Goal: Information Seeking & Learning: Learn about a topic

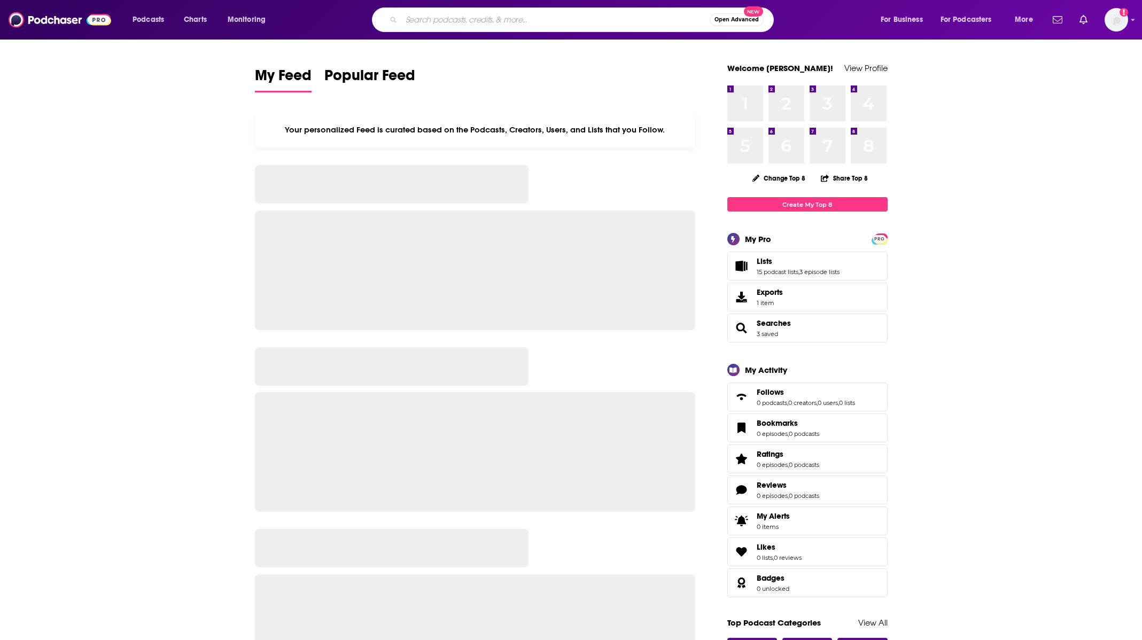
click at [463, 24] on input "Search podcasts, credits, & more..." at bounding box center [555, 19] width 308 height 17
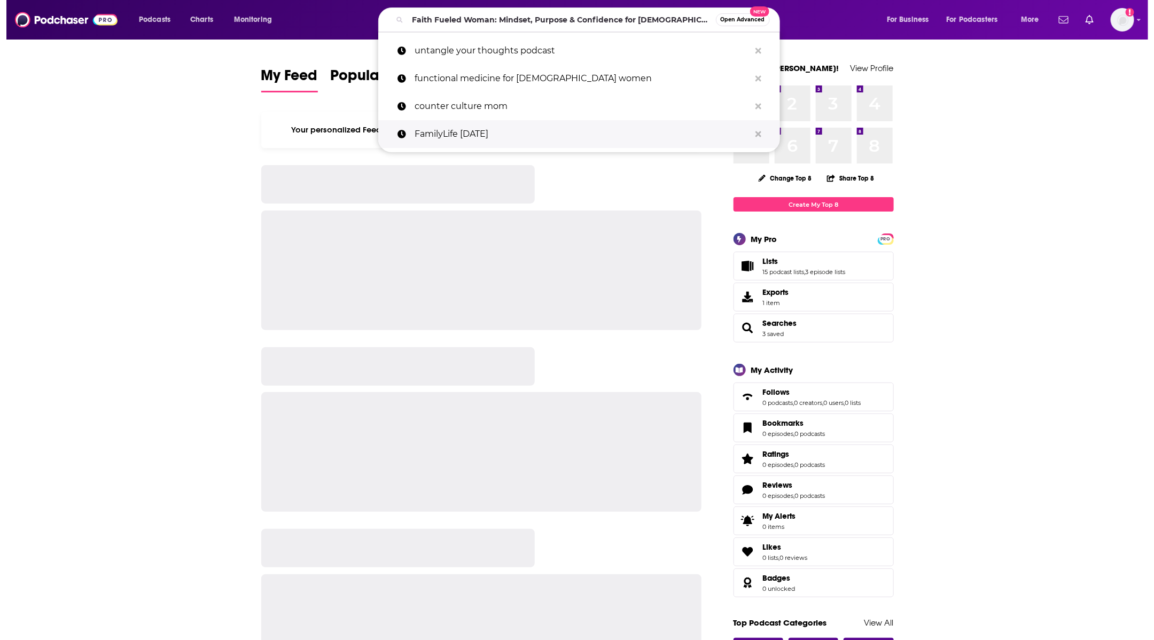
scroll to position [0, 14]
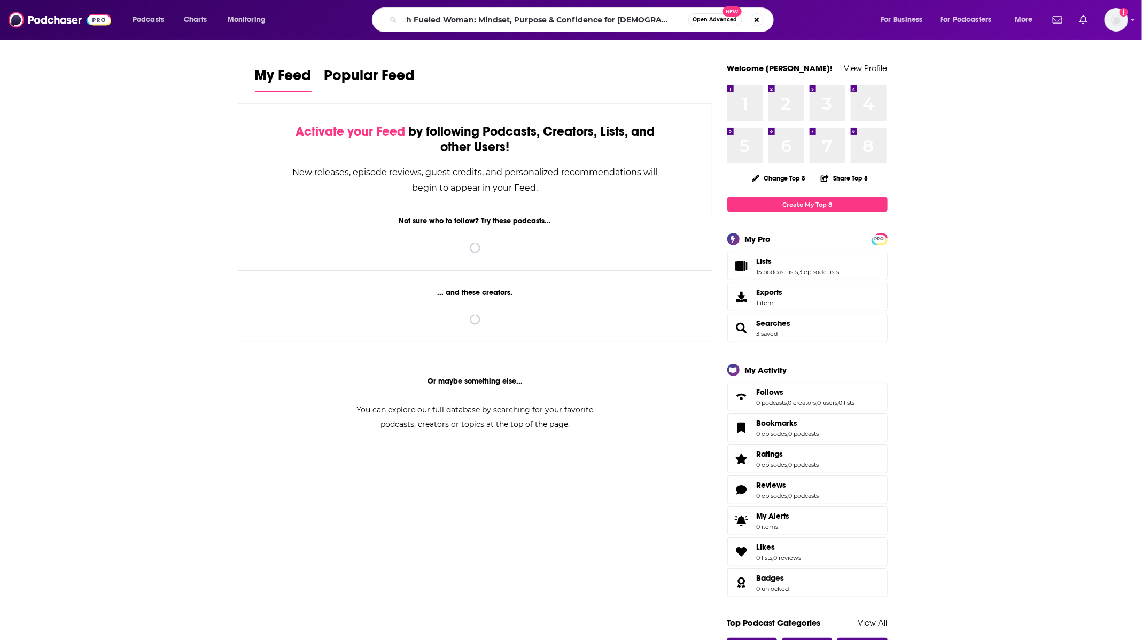
type input "Faith Fueled Woman: Mindset, Purpose & Confidence for [DEMOGRAPHIC_DATA] Women"
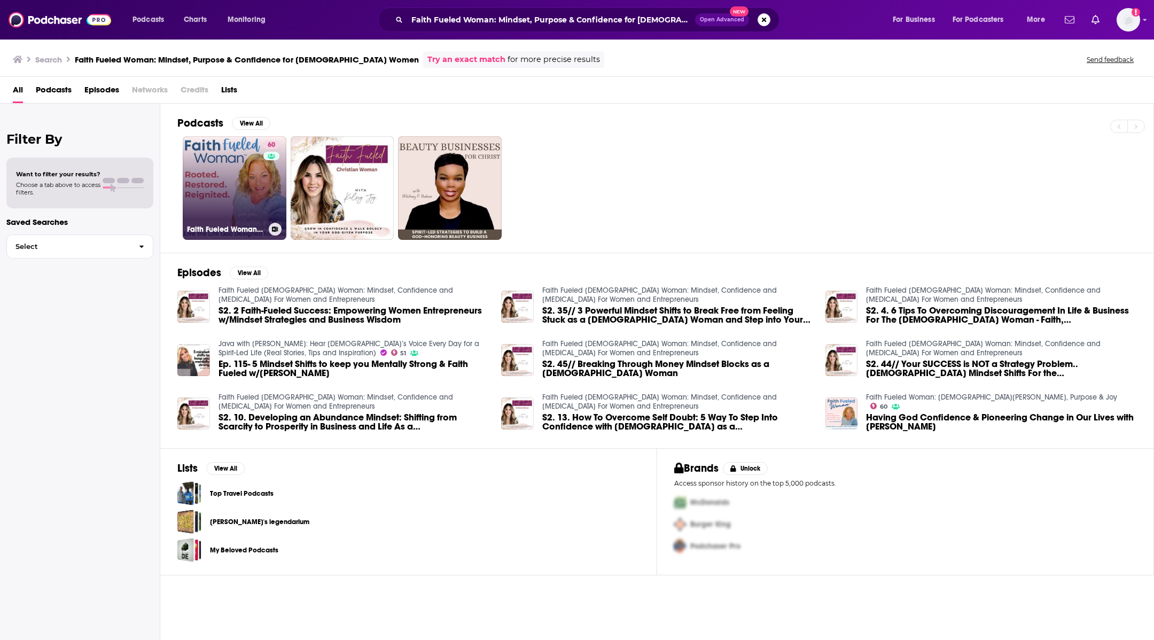
click at [200, 189] on link "60 Faith Fueled Woman: [DEMOGRAPHIC_DATA][PERSON_NAME], Purpose & Joy" at bounding box center [235, 188] width 104 height 104
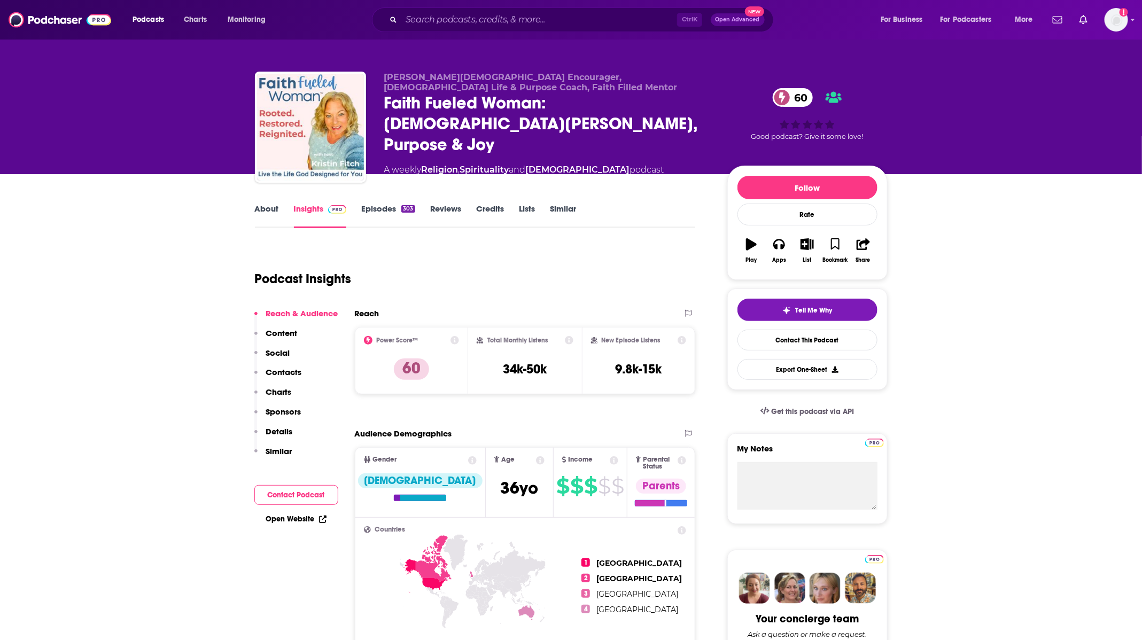
click at [255, 220] on link "About" at bounding box center [267, 216] width 24 height 25
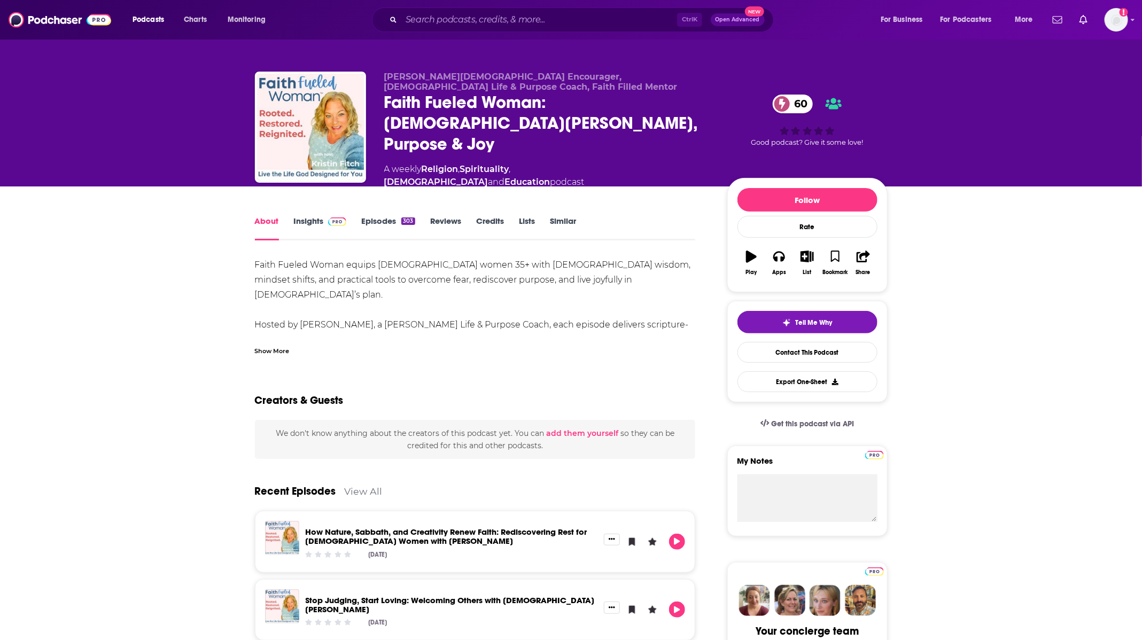
click at [264, 345] on div "Show More" at bounding box center [272, 350] width 35 height 10
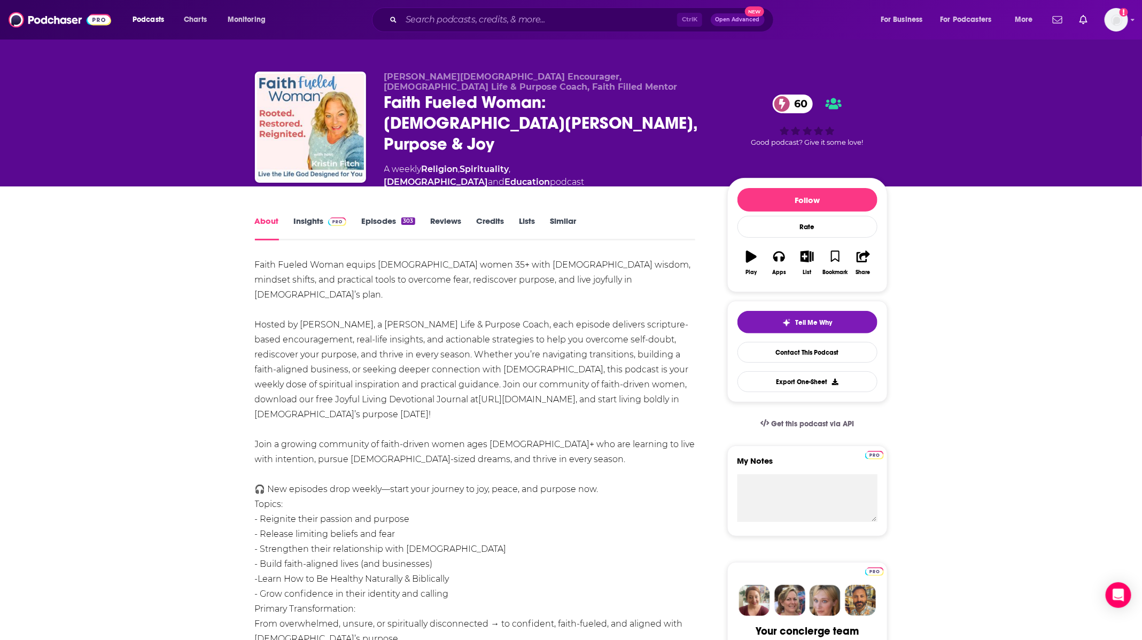
click at [379, 216] on link "Episodes 303" at bounding box center [387, 228] width 53 height 25
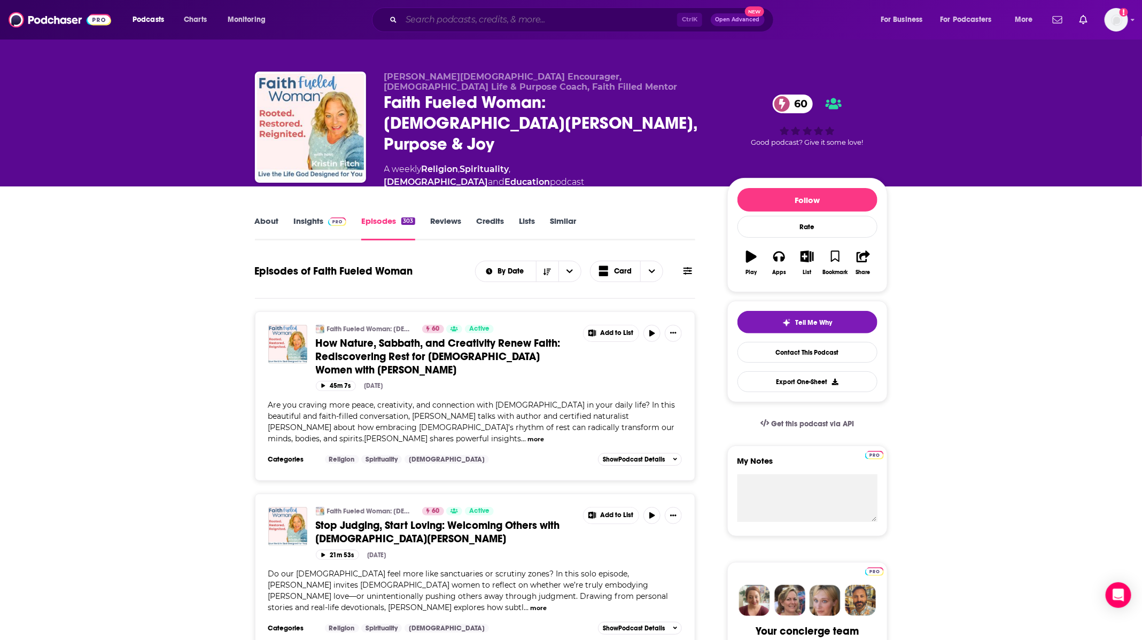
click at [442, 20] on input "Search podcasts, credits, & more..." at bounding box center [539, 19] width 276 height 17
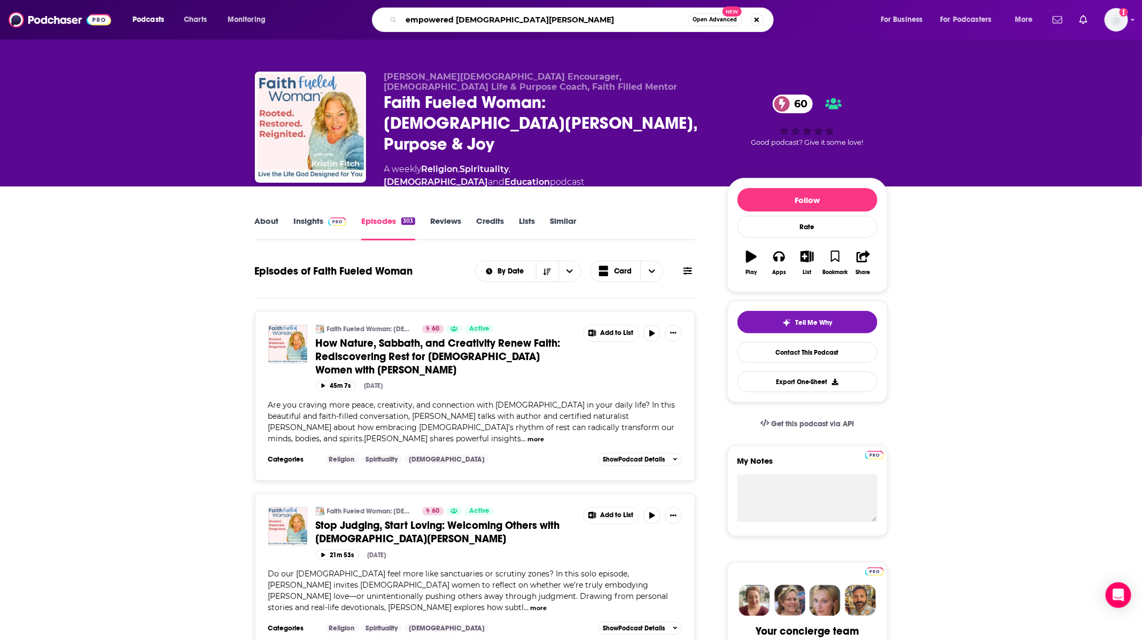
type input "empowered [DEMOGRAPHIC_DATA] women"
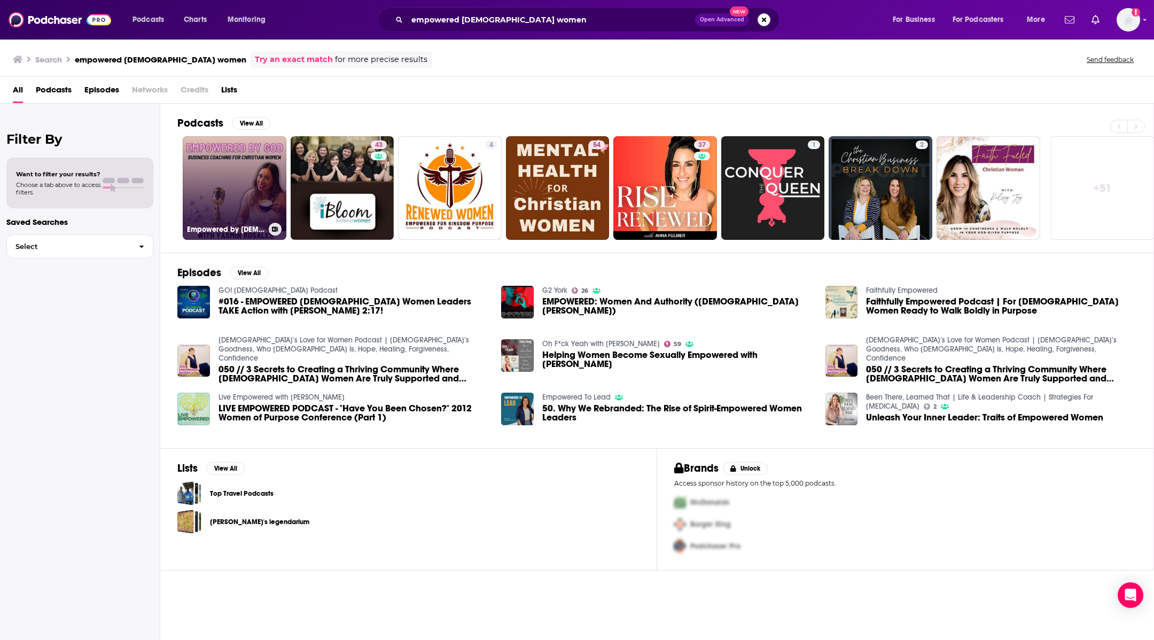
click at [215, 168] on link "Empowered by [DEMOGRAPHIC_DATA]: Business Coaching for [DEMOGRAPHIC_DATA] Women" at bounding box center [235, 188] width 104 height 104
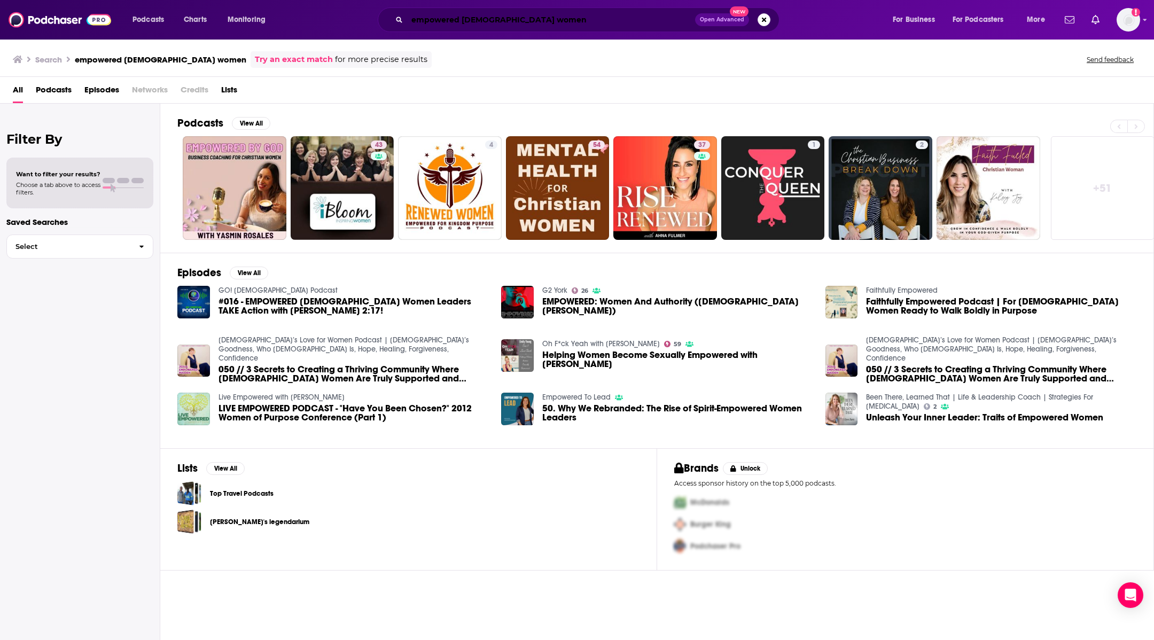
click at [458, 26] on input "empowered [DEMOGRAPHIC_DATA] women" at bounding box center [551, 19] width 288 height 17
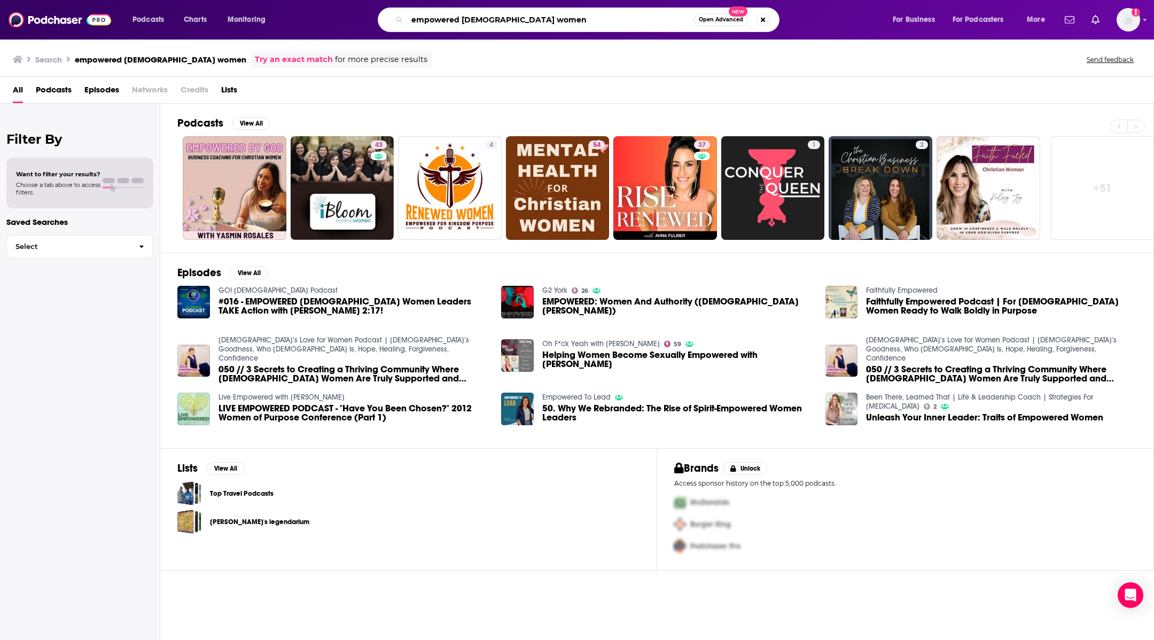
click at [458, 24] on input "empowered [DEMOGRAPHIC_DATA] women" at bounding box center [550, 19] width 287 height 17
type input "[PERSON_NAME]"
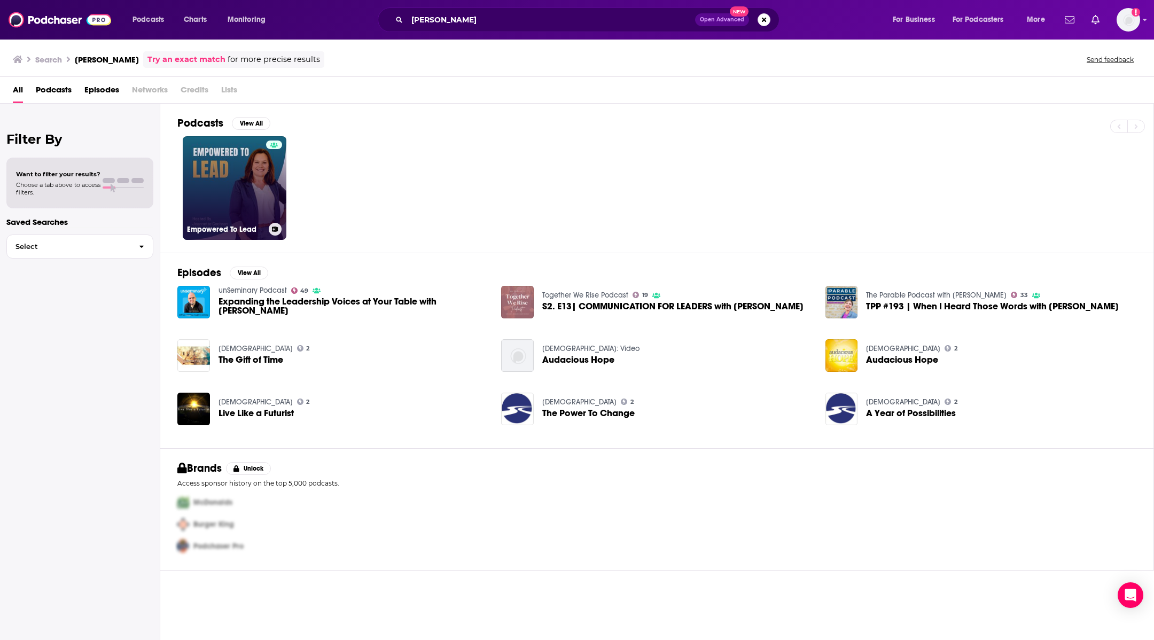
click at [266, 179] on div at bounding box center [274, 181] width 16 height 82
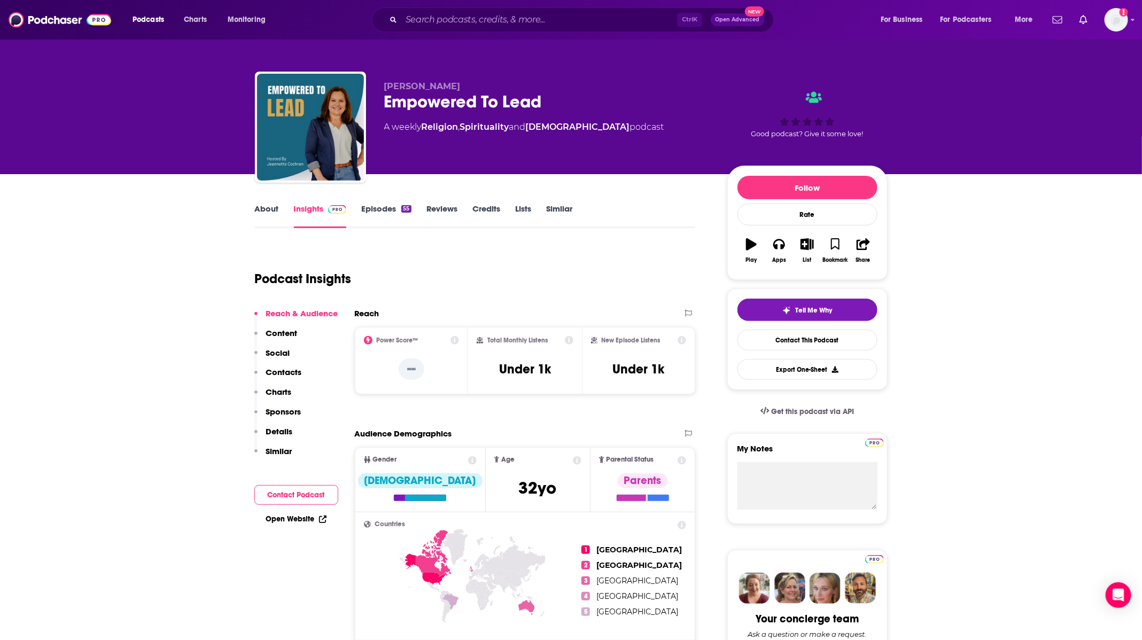
click at [378, 226] on link "Episodes 55" at bounding box center [386, 216] width 50 height 25
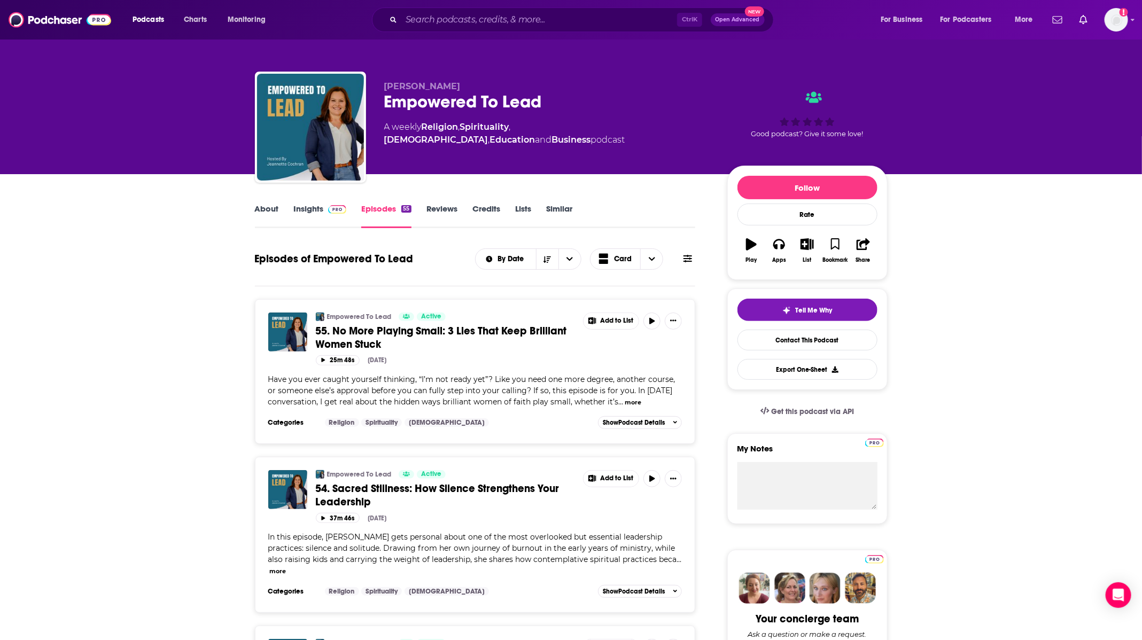
click at [303, 209] on link "Insights" at bounding box center [320, 216] width 53 height 25
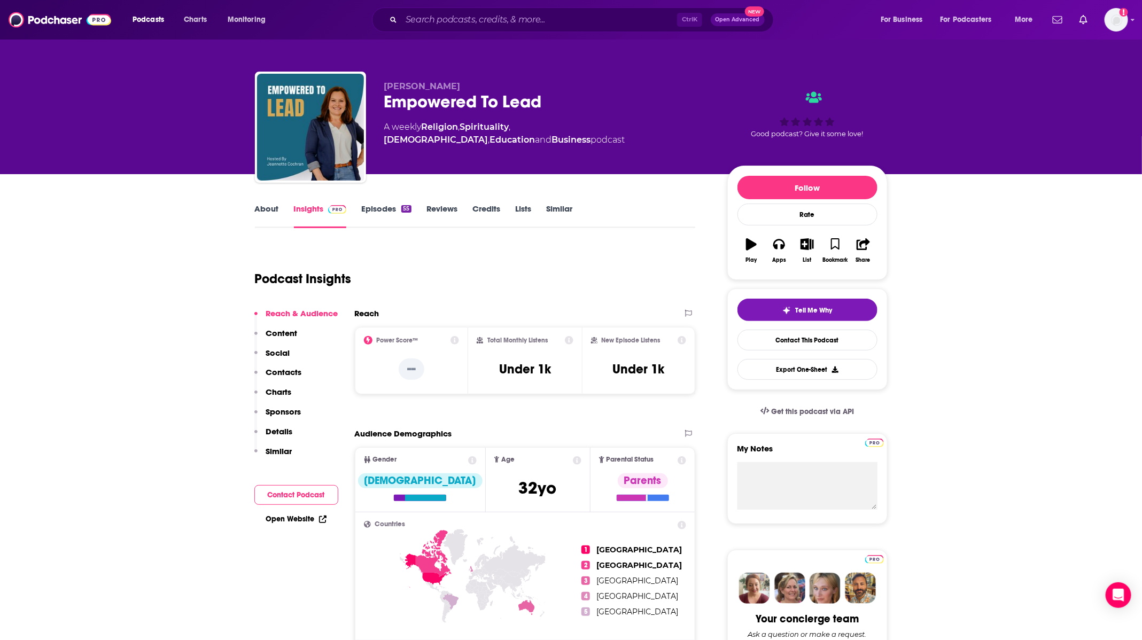
click at [265, 207] on link "About" at bounding box center [267, 216] width 24 height 25
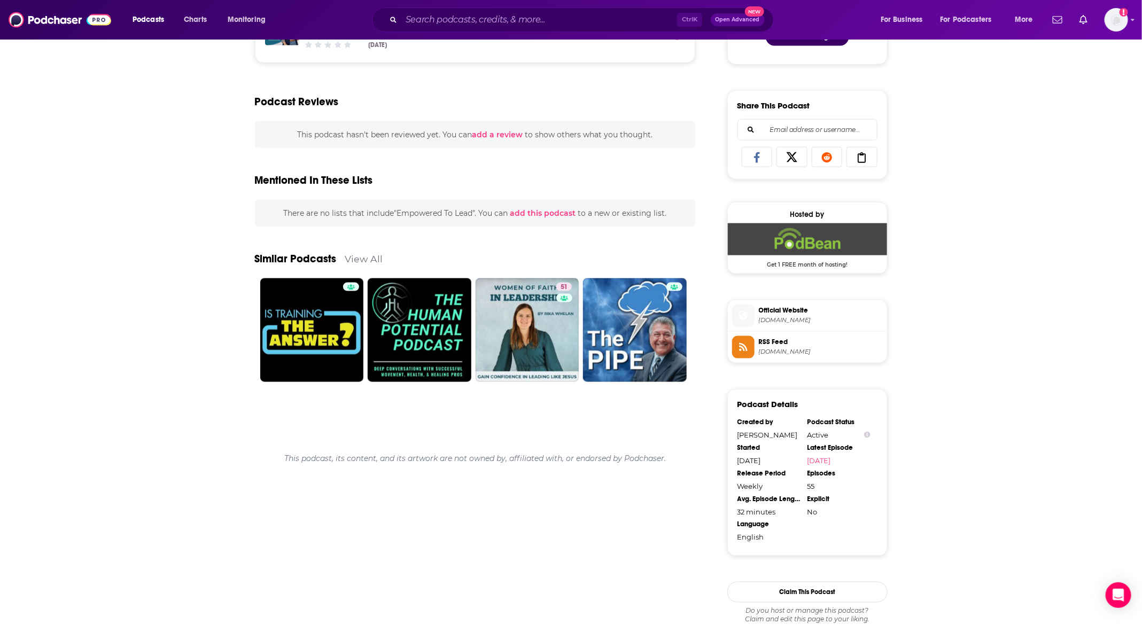
scroll to position [641, 0]
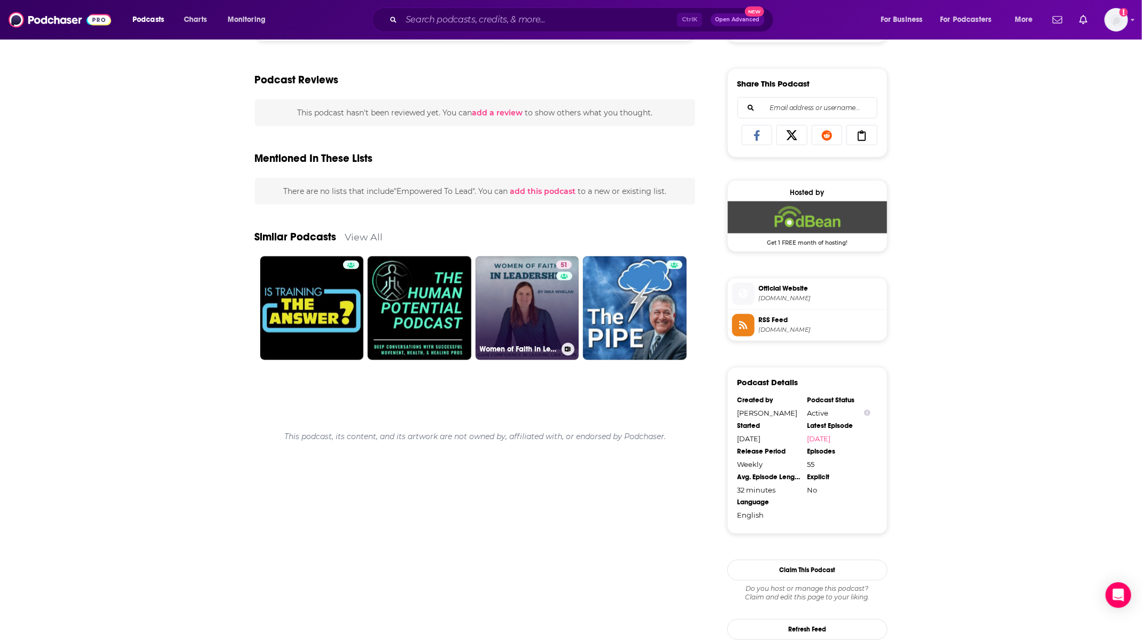
click at [508, 296] on link "51 Women of Faith in Leadership | Leading with integrity, Leadership Self-doubt…" at bounding box center [527, 308] width 104 height 104
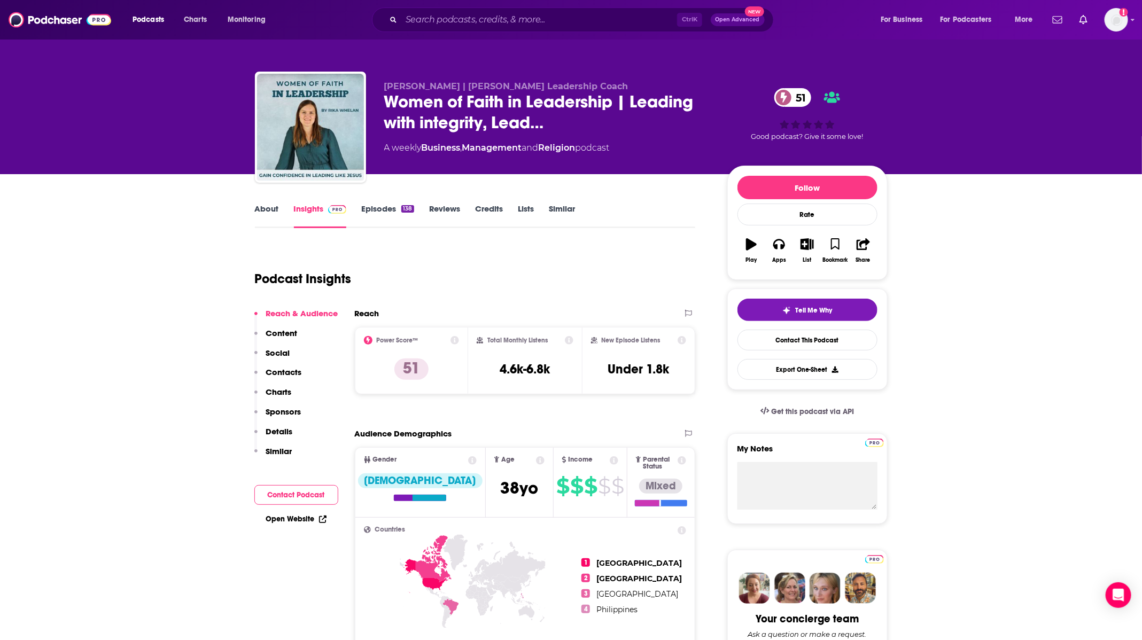
click at [367, 212] on link "Episodes 138" at bounding box center [387, 216] width 52 height 25
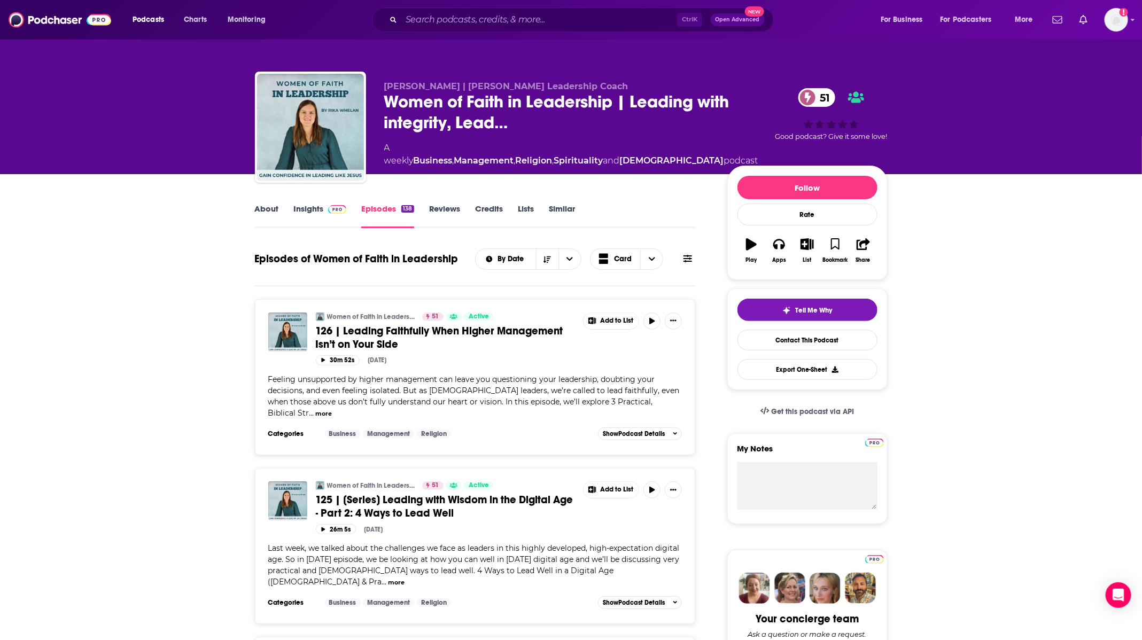
click at [315, 209] on link "Insights" at bounding box center [320, 216] width 53 height 25
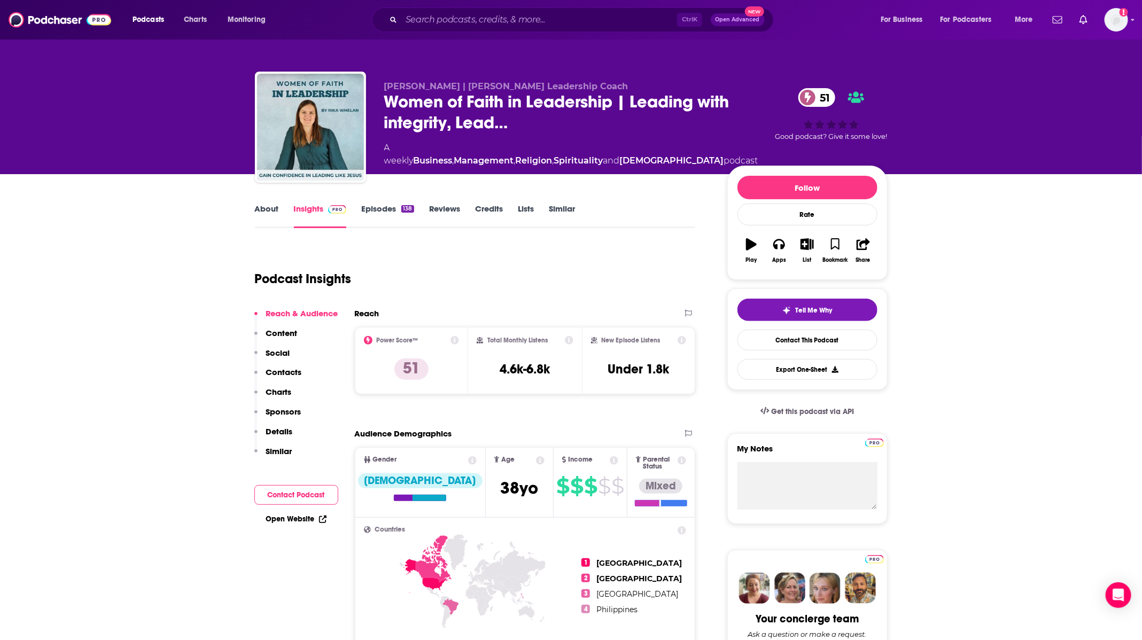
click at [376, 209] on link "Episodes 138" at bounding box center [387, 216] width 52 height 25
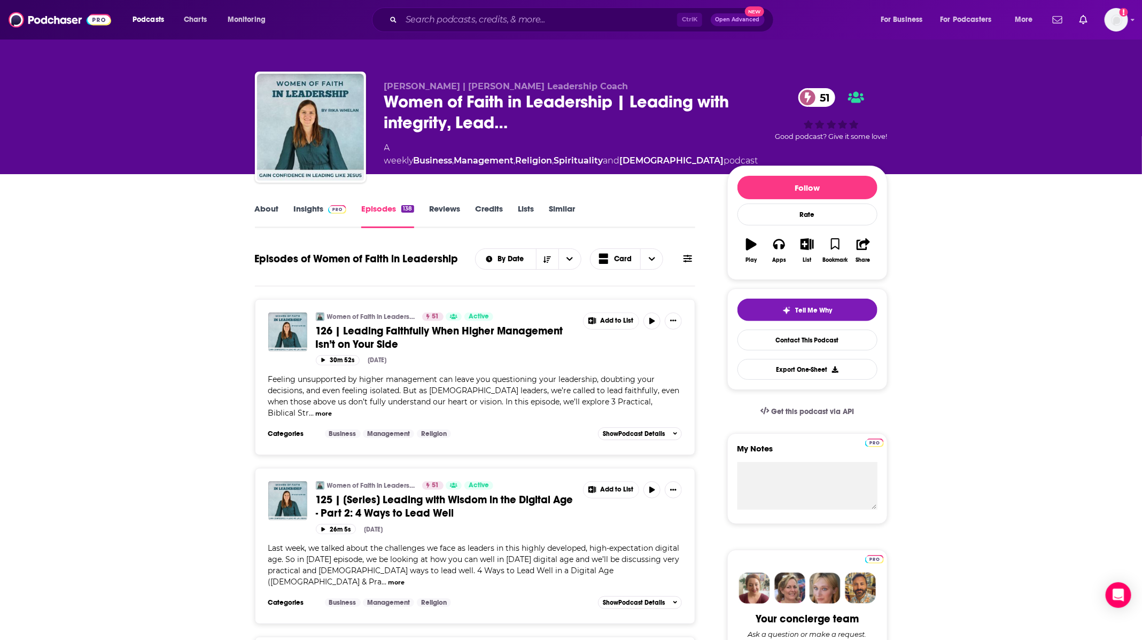
click at [314, 214] on link "Insights" at bounding box center [320, 216] width 53 height 25
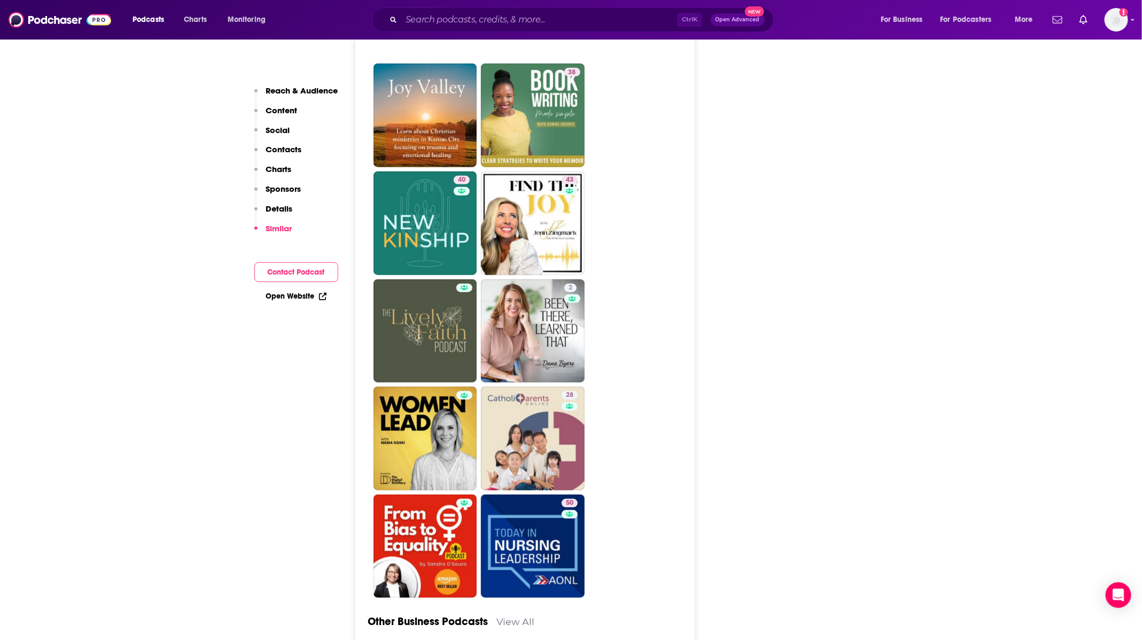
scroll to position [2724, 0]
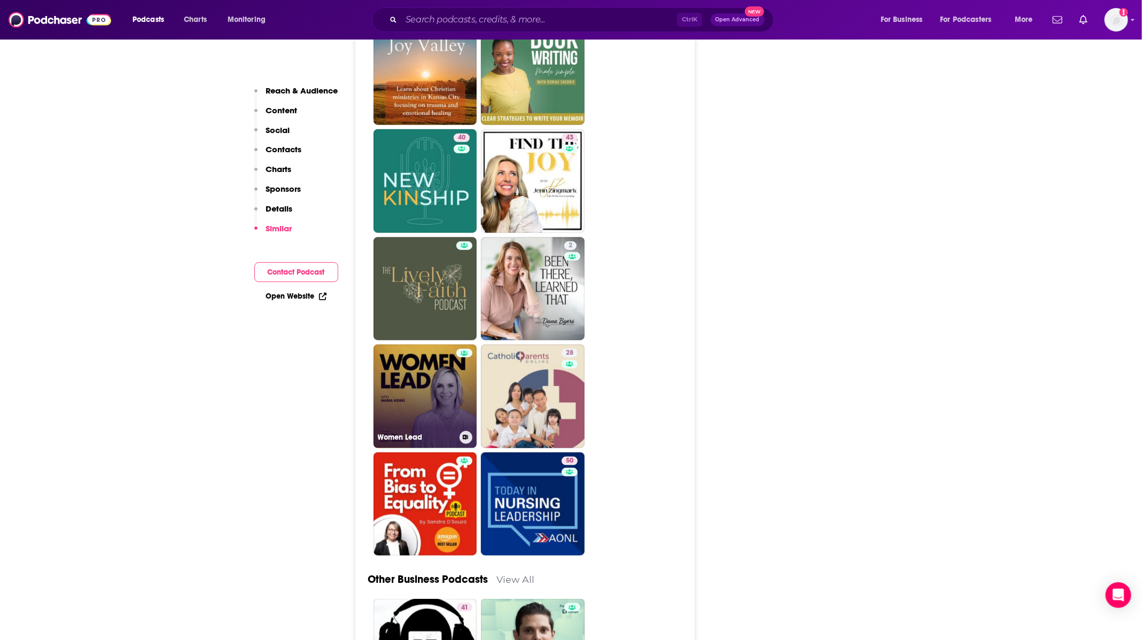
click at [441, 345] on link "Women Lead" at bounding box center [425, 397] width 104 height 104
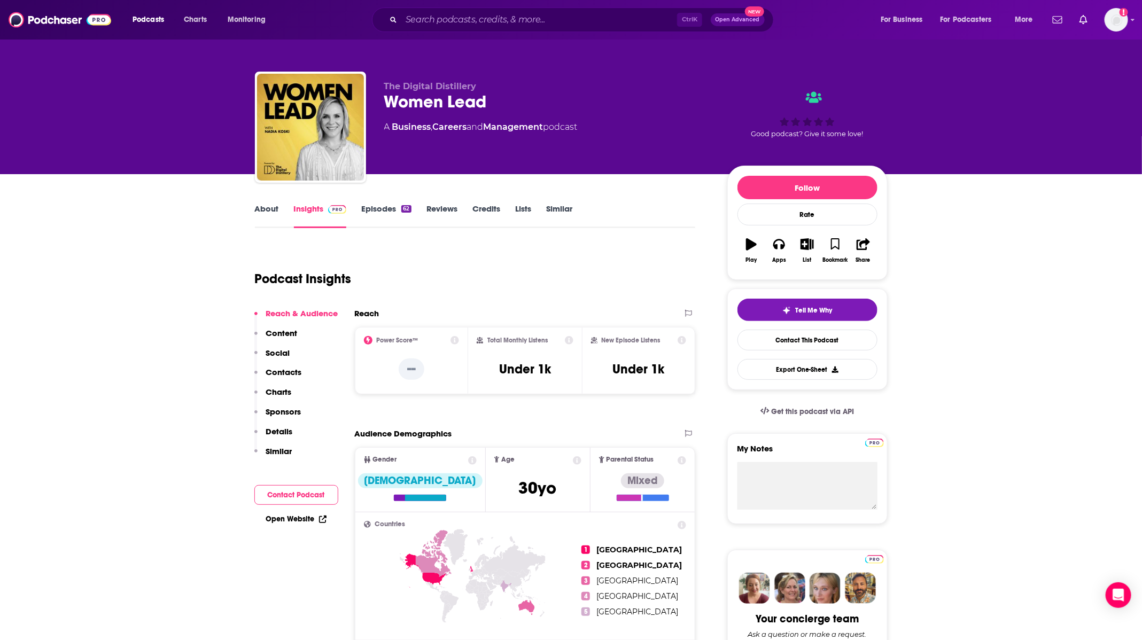
type input "[URL][DOMAIN_NAME]"
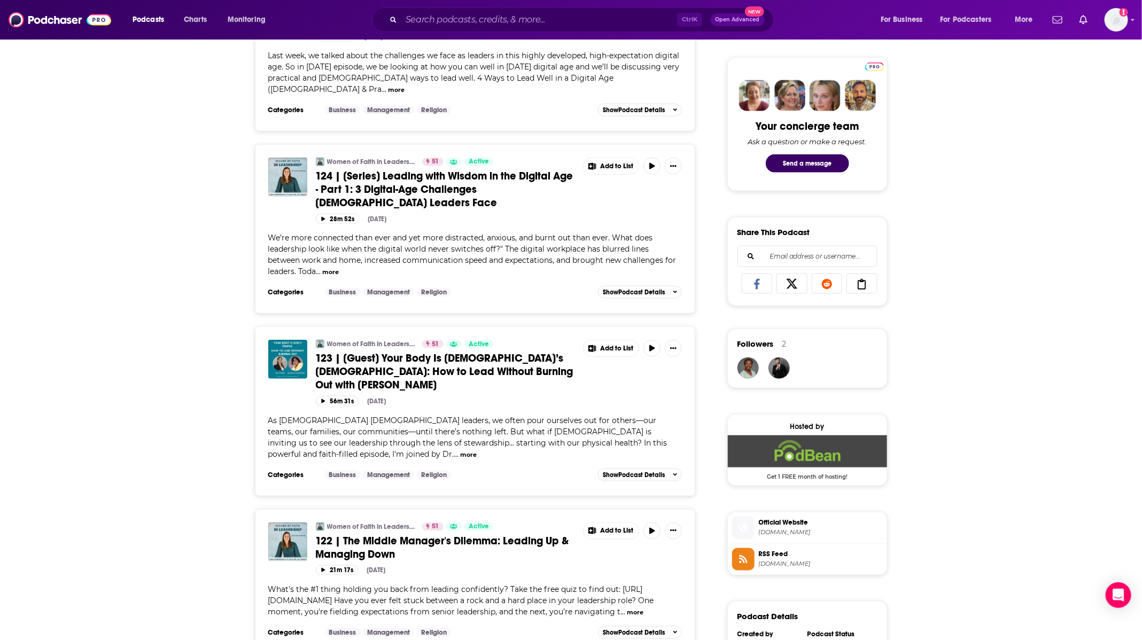
scroll to position [59, 0]
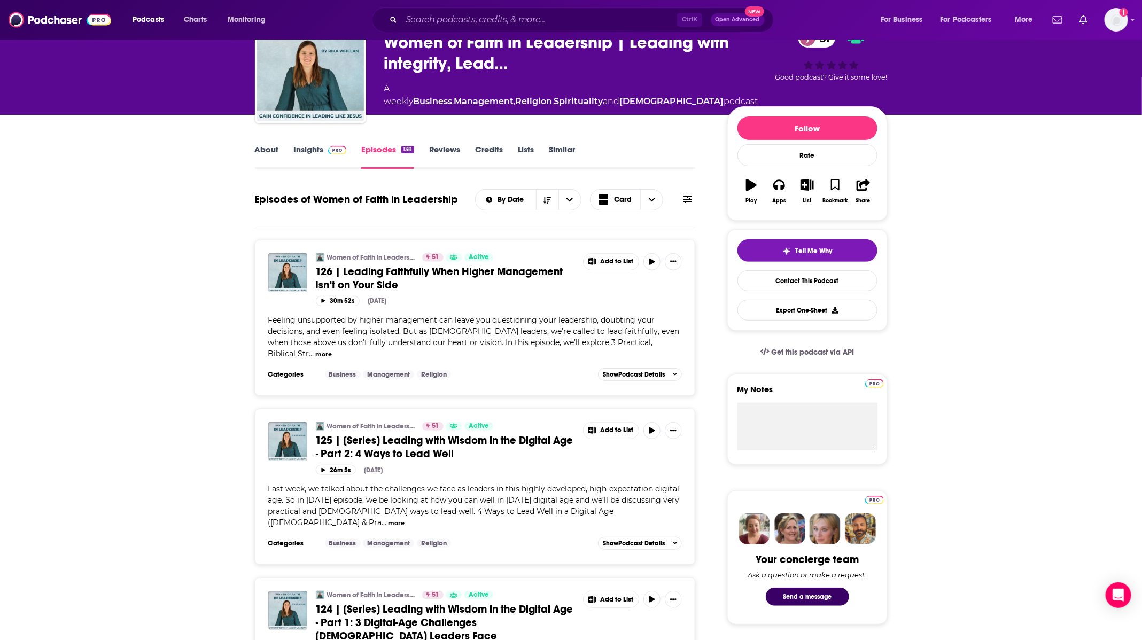
click at [328, 148] on img at bounding box center [337, 150] width 19 height 9
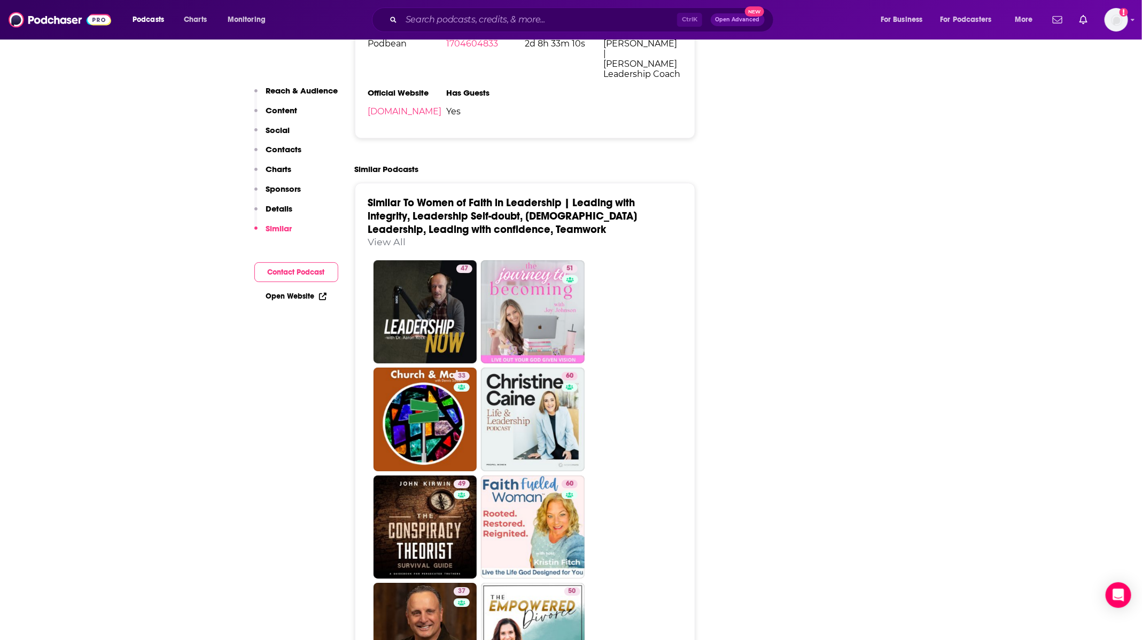
scroll to position [1763, 0]
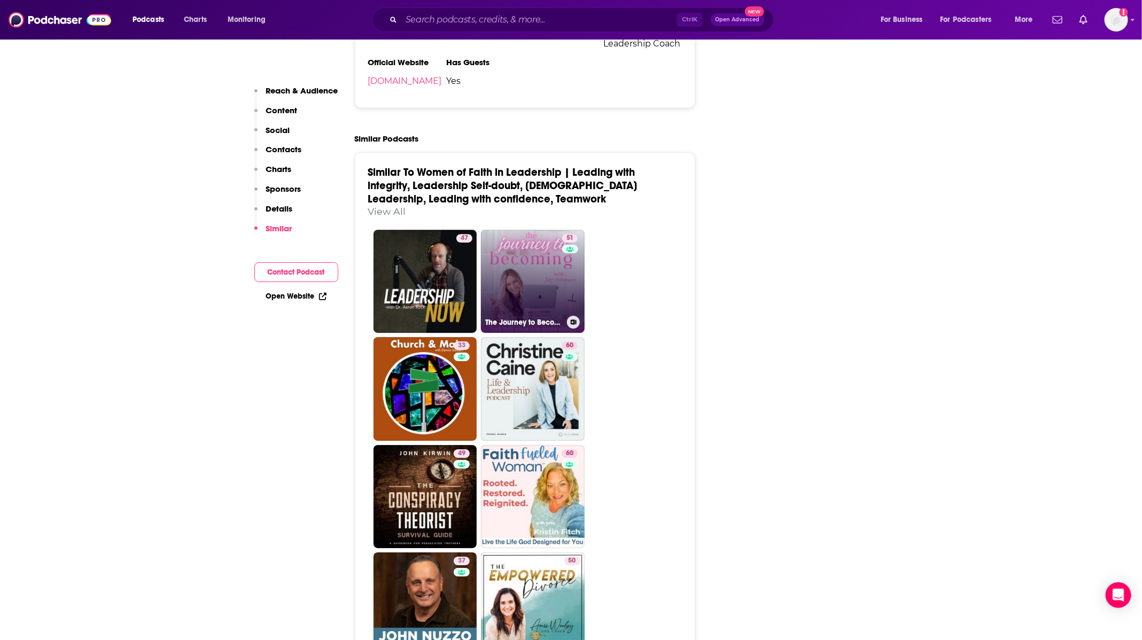
click at [528, 230] on link "51 The Journey to Becoming | [DEMOGRAPHIC_DATA] Living, Personal Development, P…" at bounding box center [533, 282] width 104 height 104
type input "[URL][DOMAIN_NAME][PERSON_NAME]"
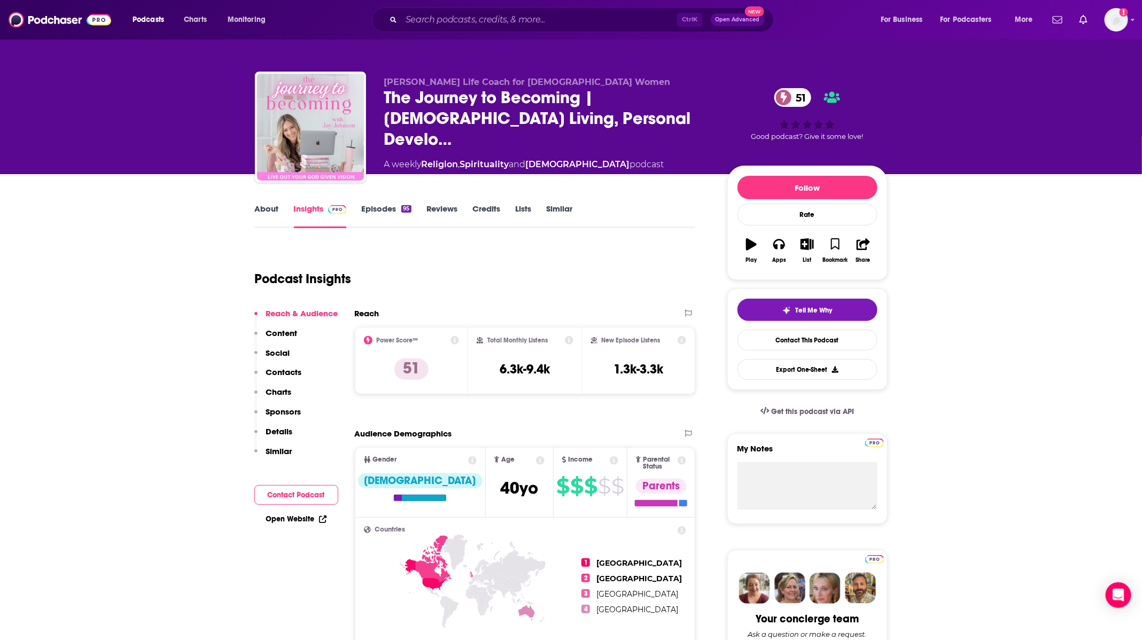
click at [376, 214] on link "Episodes 95" at bounding box center [386, 216] width 50 height 25
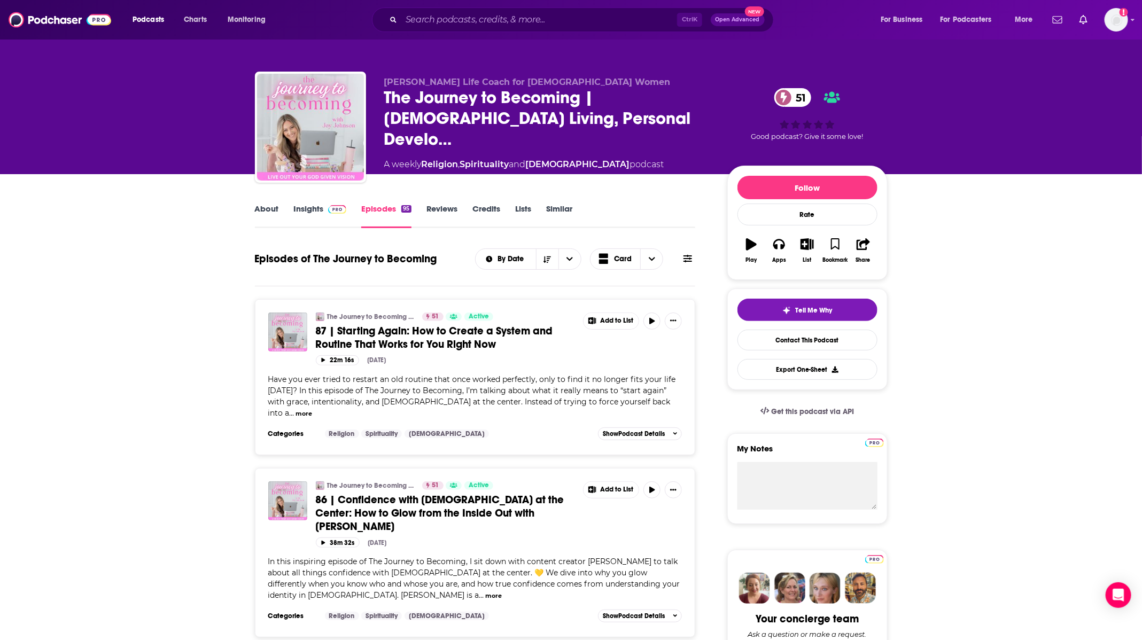
click at [314, 210] on link "Insights" at bounding box center [320, 216] width 53 height 25
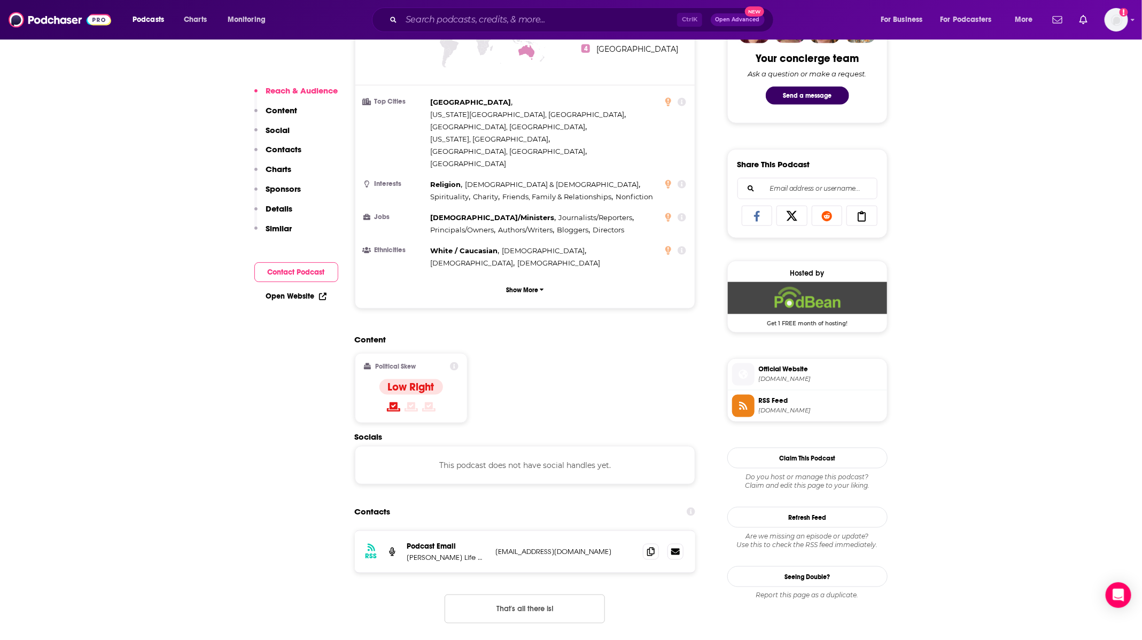
scroll to position [561, 0]
click at [647, 546] on icon at bounding box center [650, 550] width 7 height 9
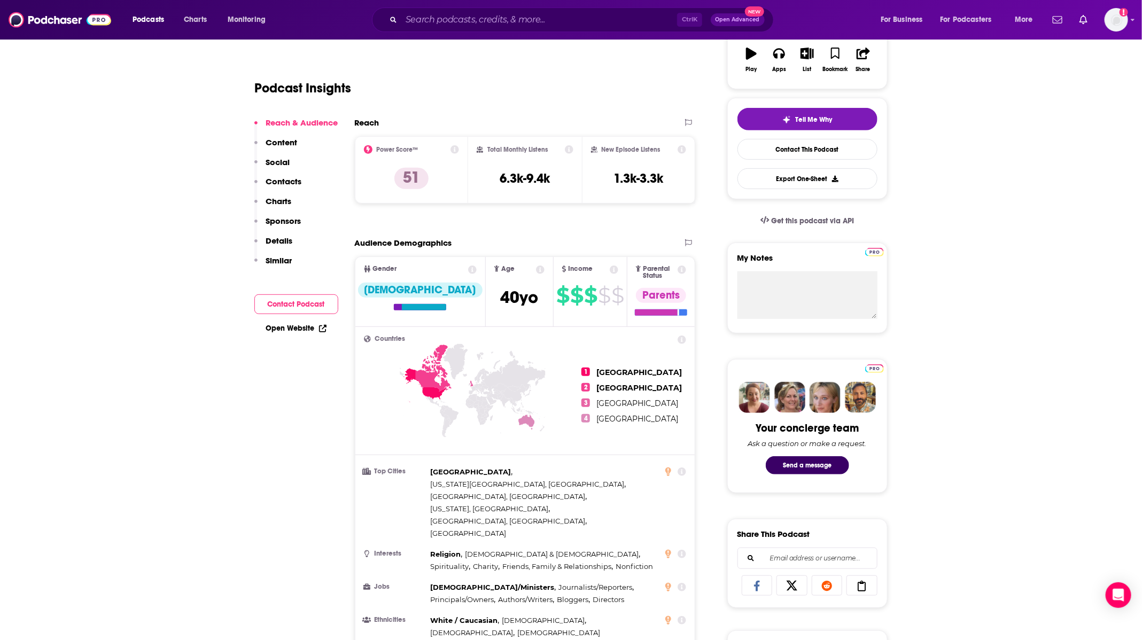
scroll to position [0, 0]
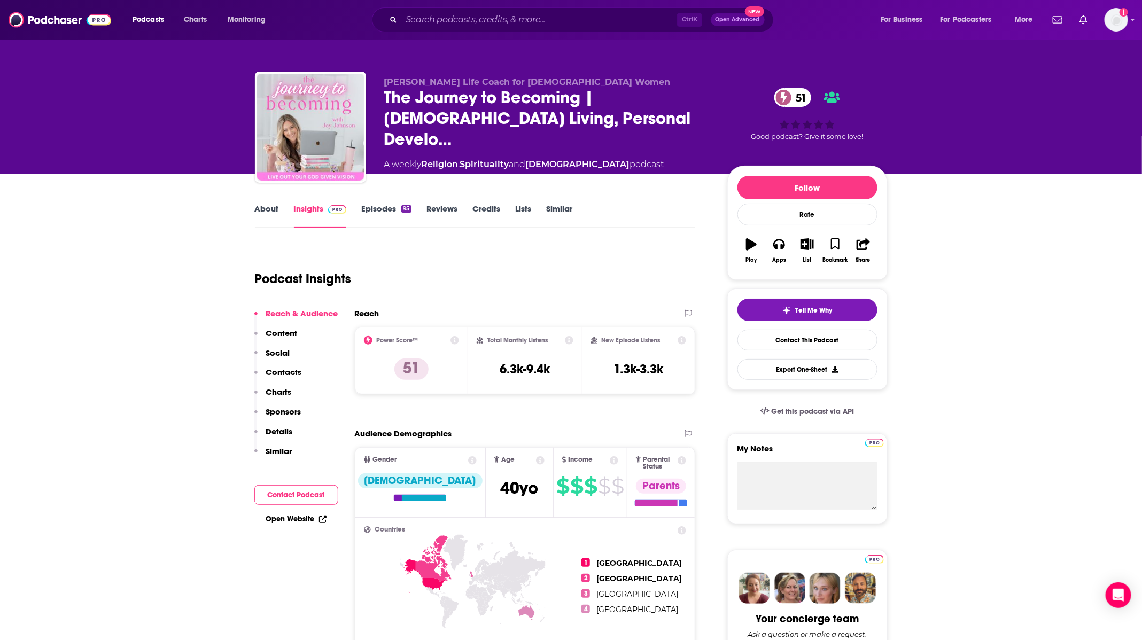
click at [376, 215] on link "Episodes 95" at bounding box center [386, 216] width 50 height 25
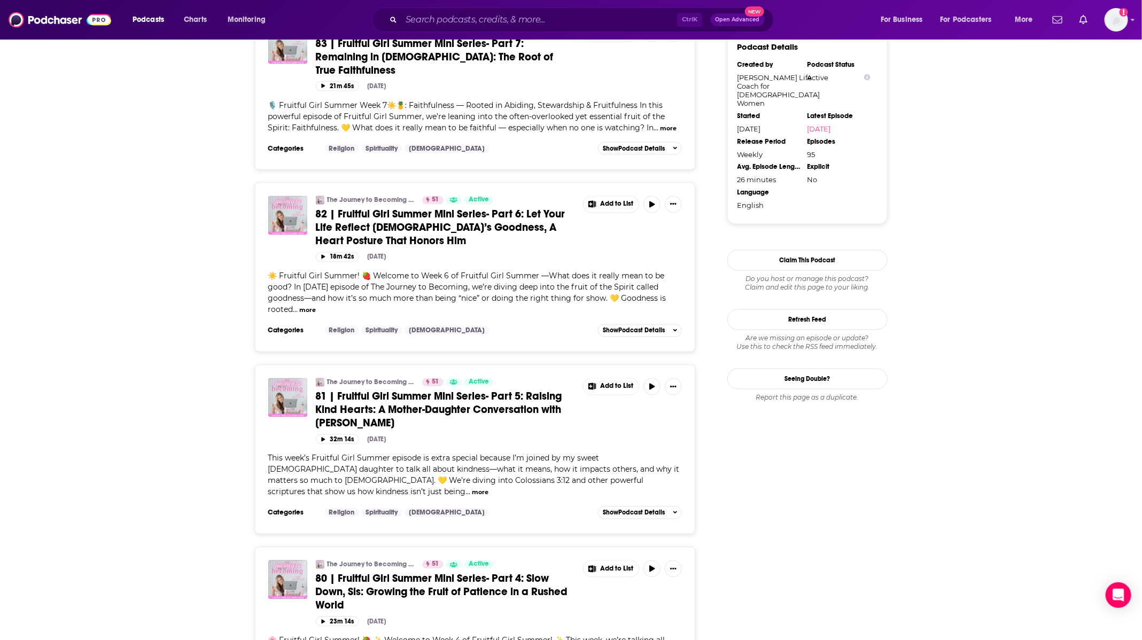
scroll to position [1122, 0]
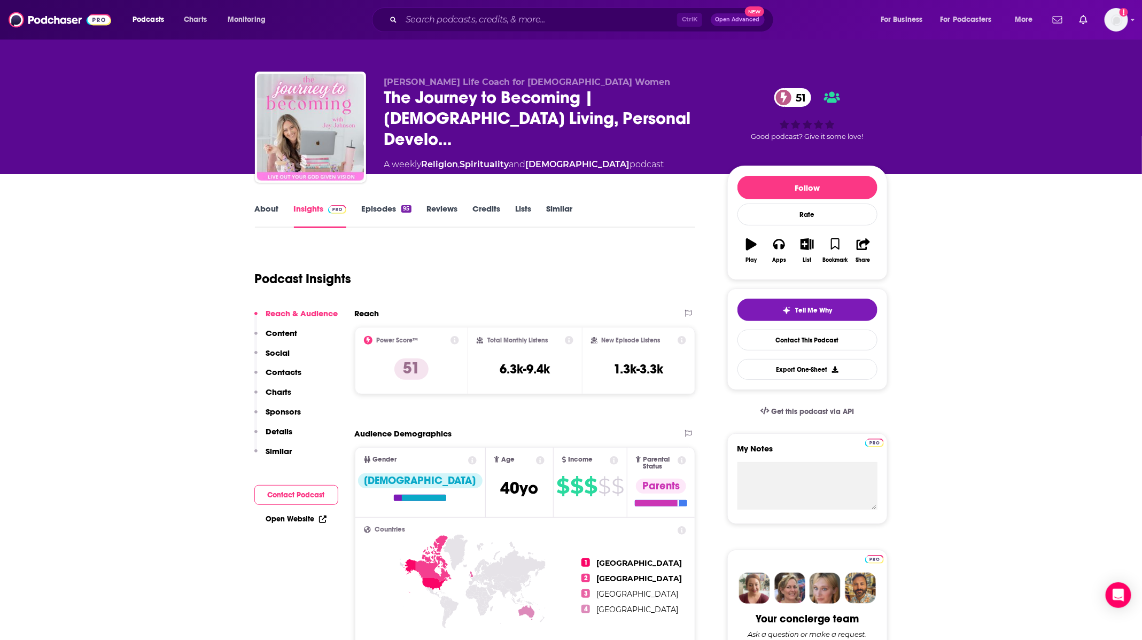
type input "[URL][DOMAIN_NAME]"
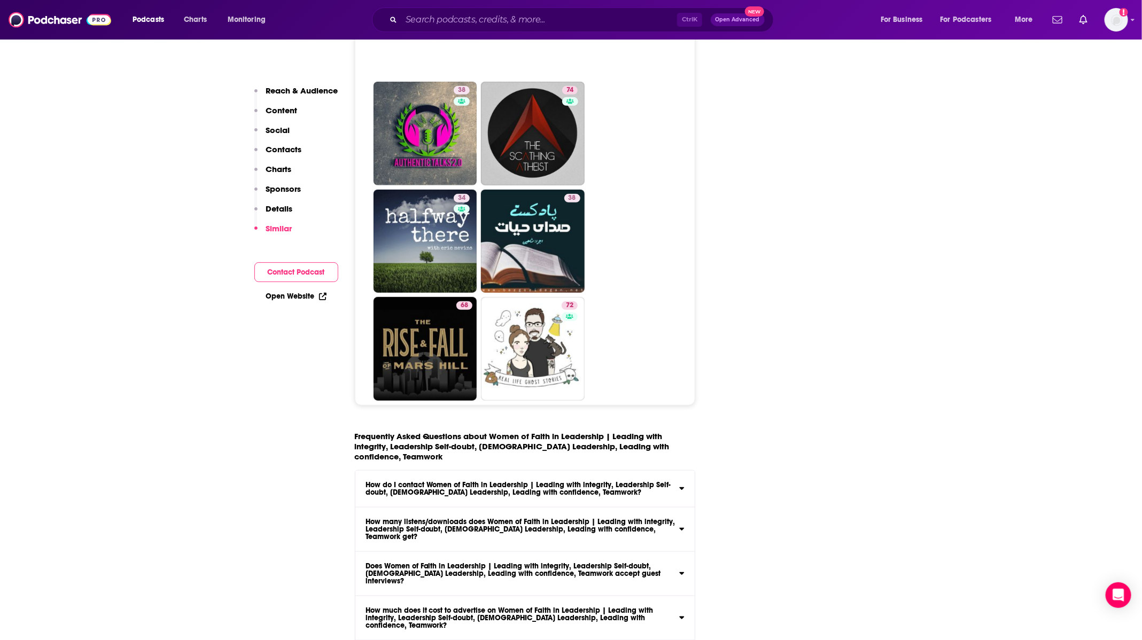
scroll to position [5048, 0]
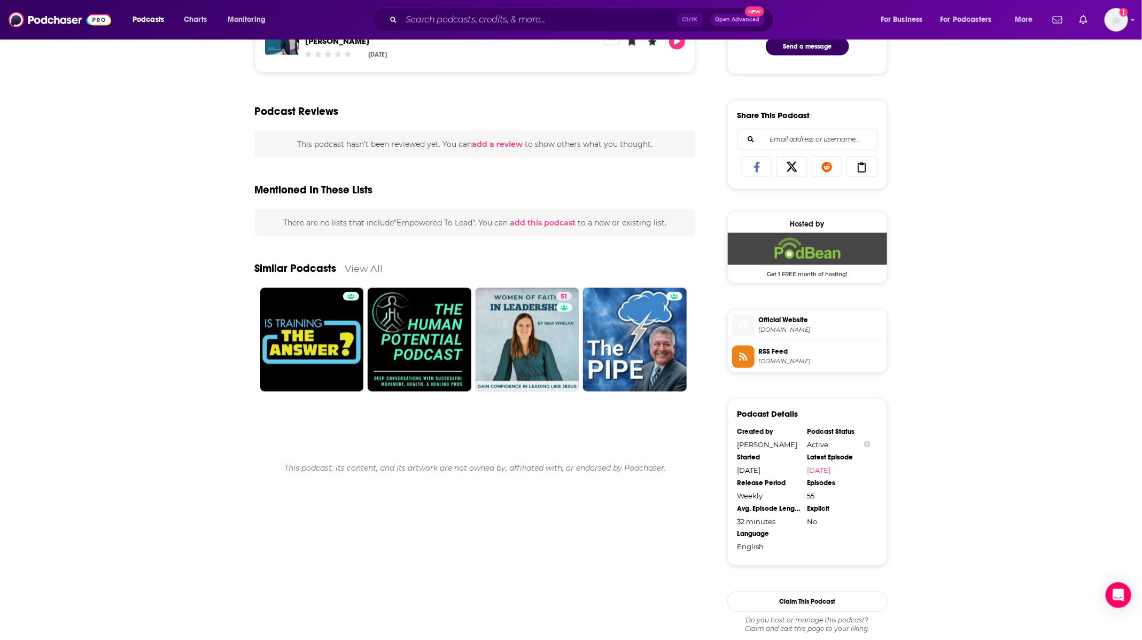
scroll to position [724, 0]
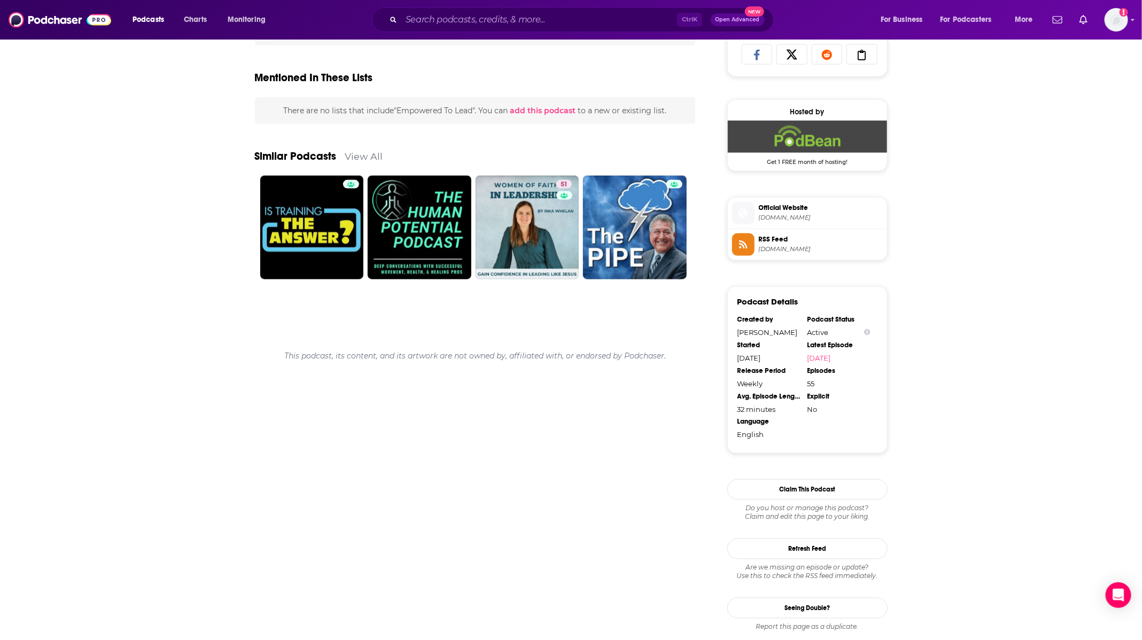
click at [357, 137] on div "Similar Podcasts View All" at bounding box center [475, 150] width 441 height 52
click at [362, 151] on link "View All" at bounding box center [364, 156] width 38 height 11
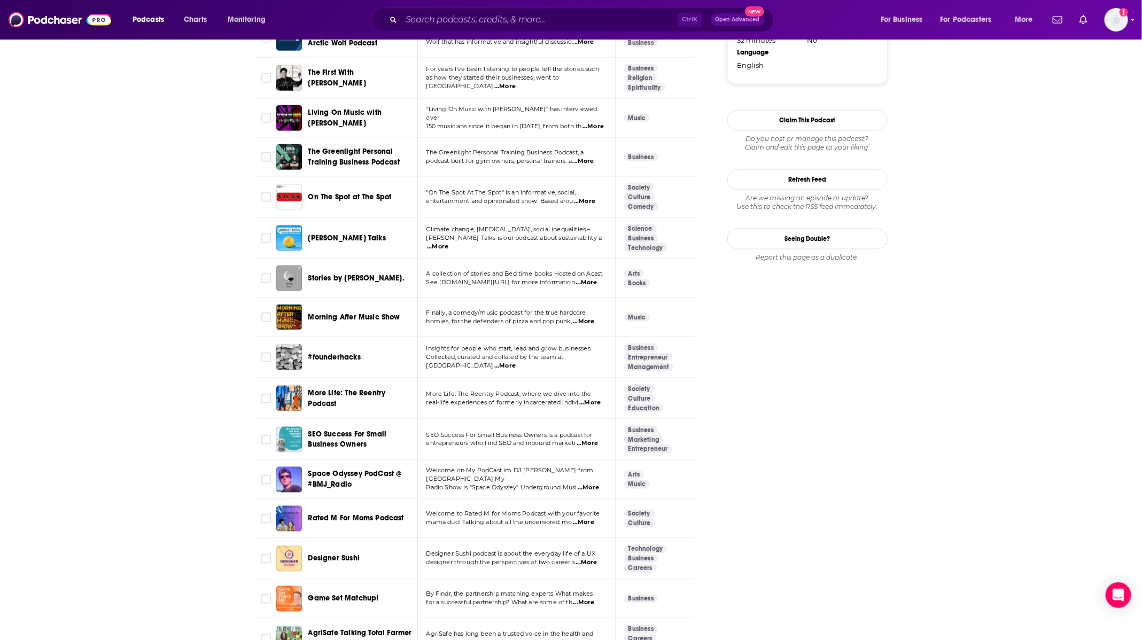
scroll to position [1243, 0]
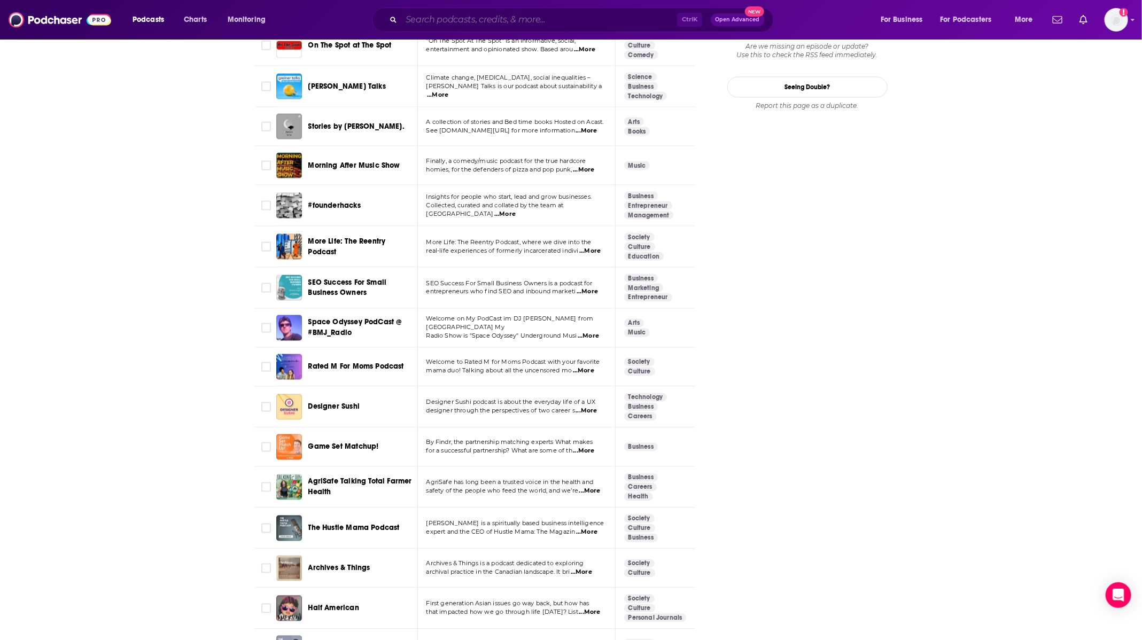
click at [540, 14] on input "Search podcasts, credits, & more..." at bounding box center [539, 19] width 276 height 17
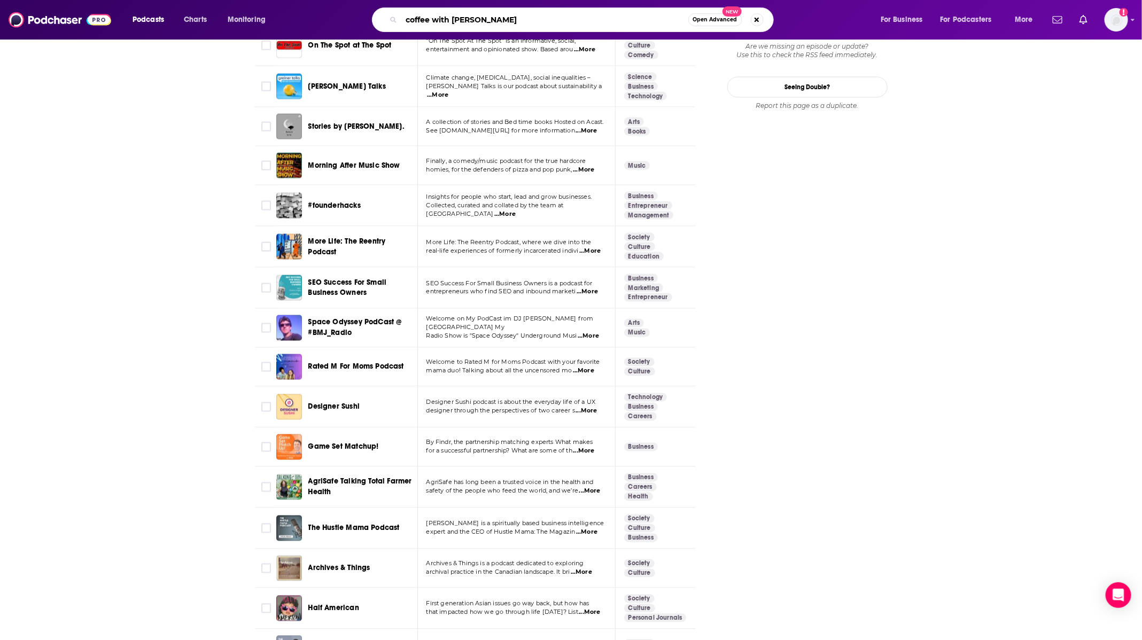
type input "coffee with [PERSON_NAME] homeschool"
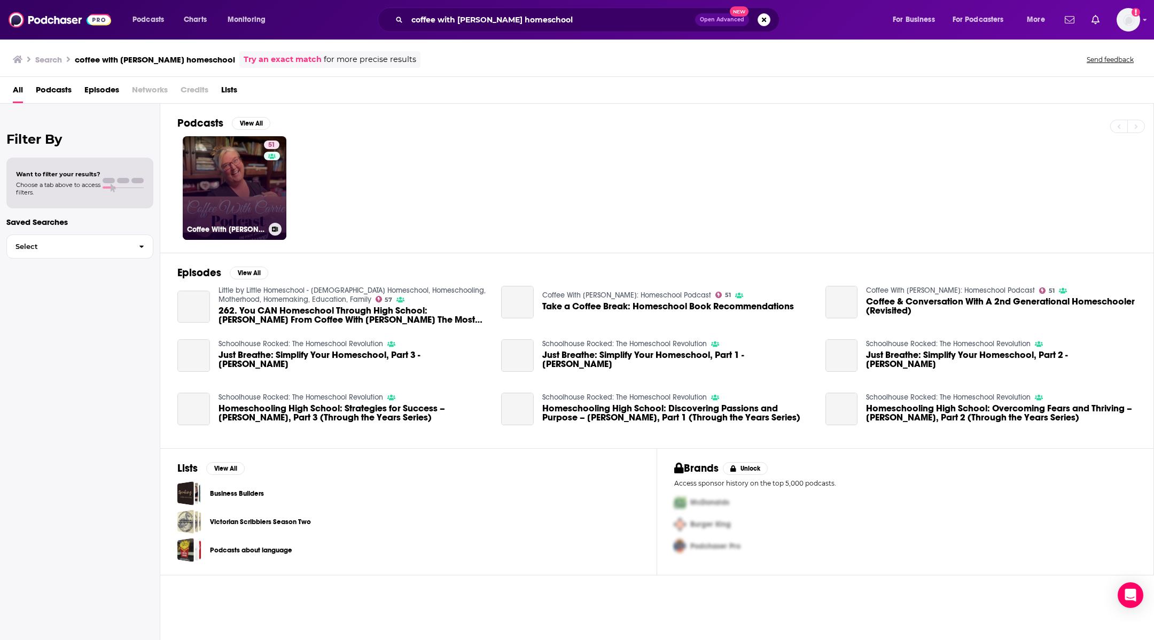
click at [234, 162] on link "51 Coffee With [PERSON_NAME]: Homeschool Podcast" at bounding box center [235, 188] width 104 height 104
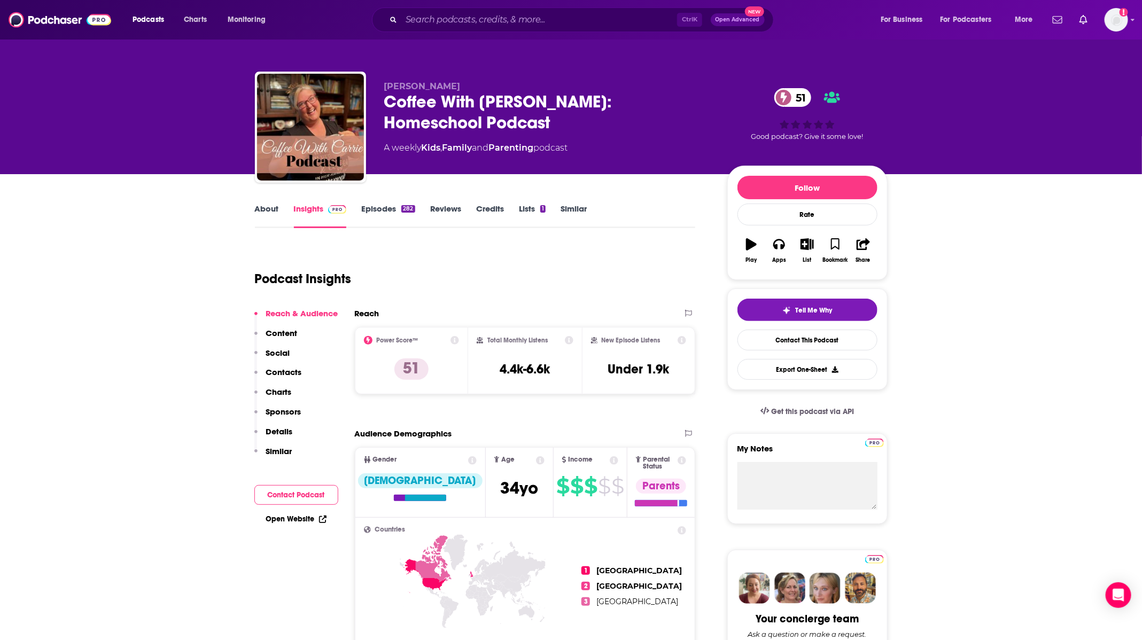
click at [402, 223] on link "Episodes 282" at bounding box center [387, 216] width 53 height 25
